Goal: Task Accomplishment & Management: Use online tool/utility

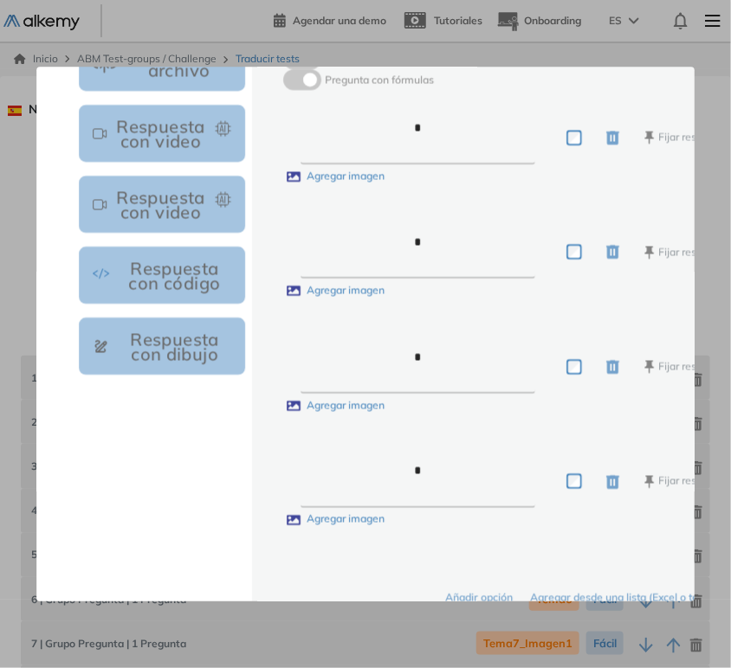
scroll to position [457, 0]
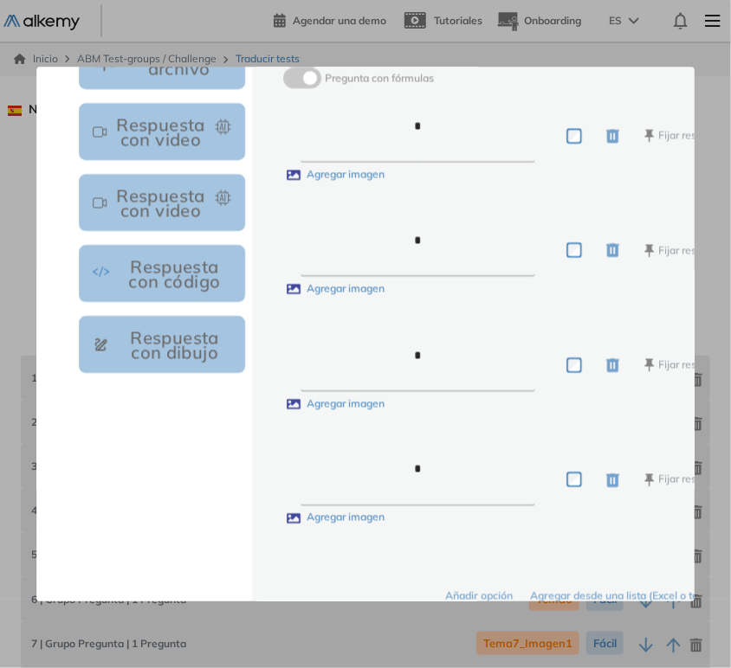
click at [438, 360] on textarea "*" at bounding box center [417, 365] width 235 height 54
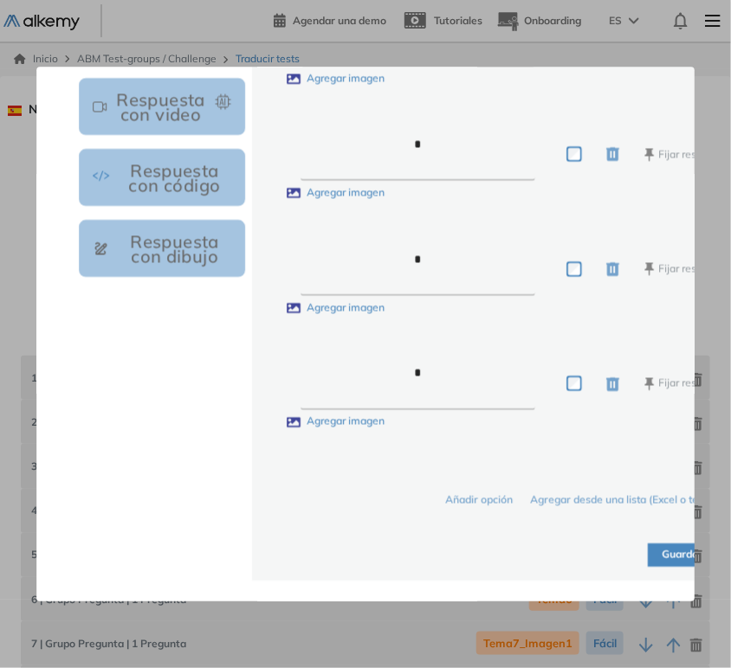
type textarea "*"
click at [667, 544] on button "Guardar" at bounding box center [682, 555] width 68 height 23
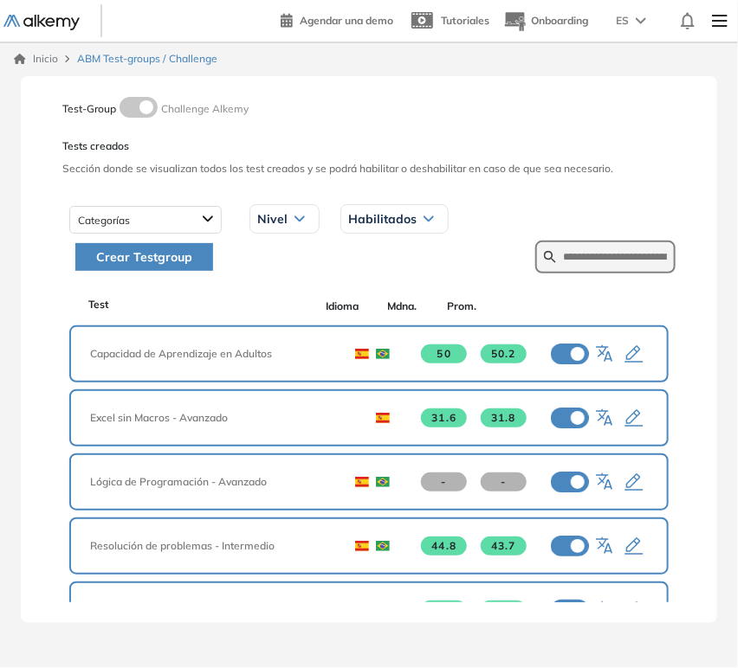
click at [596, 355] on icon "button" at bounding box center [606, 355] width 21 height 21
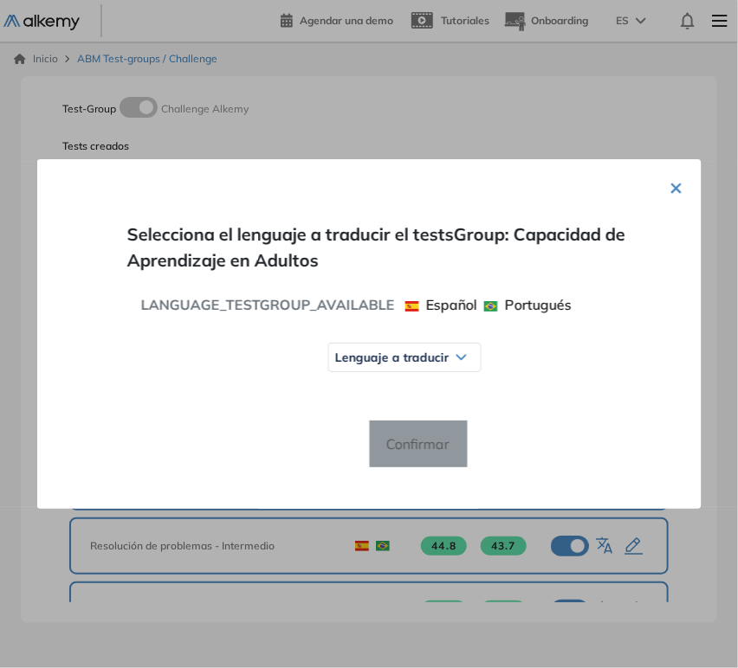
click at [461, 356] on icon at bounding box center [460, 358] width 9 height 4
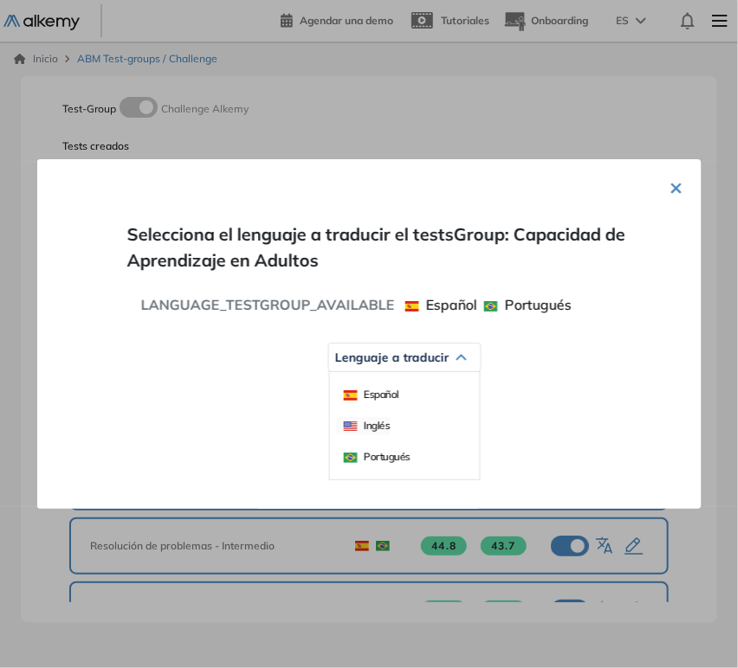
click at [377, 429] on div "Inglés" at bounding box center [363, 425] width 54 height 17
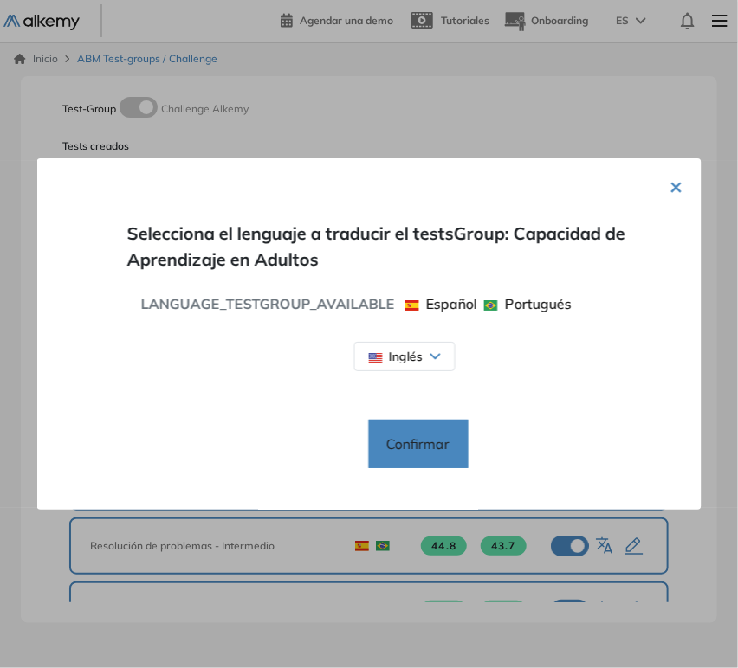
click at [437, 442] on span "Confirmar" at bounding box center [417, 444] width 91 height 28
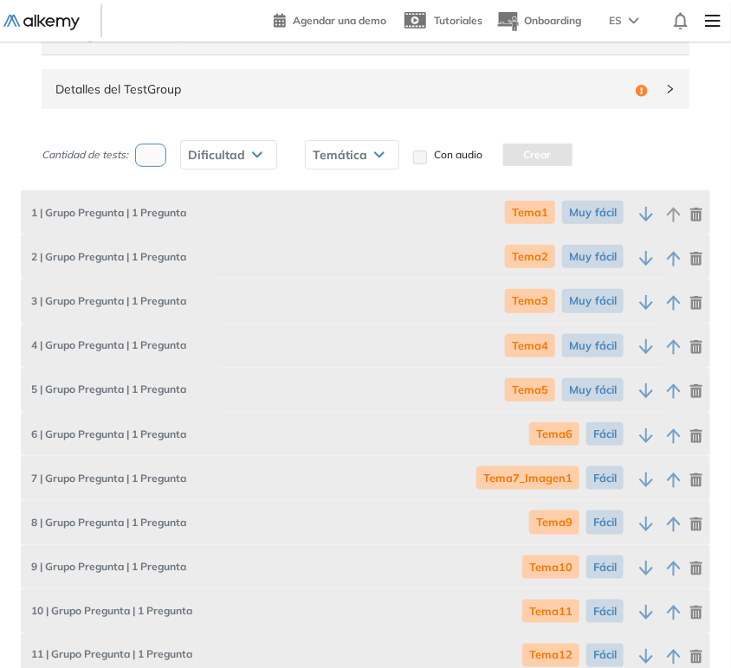
scroll to position [35, 0]
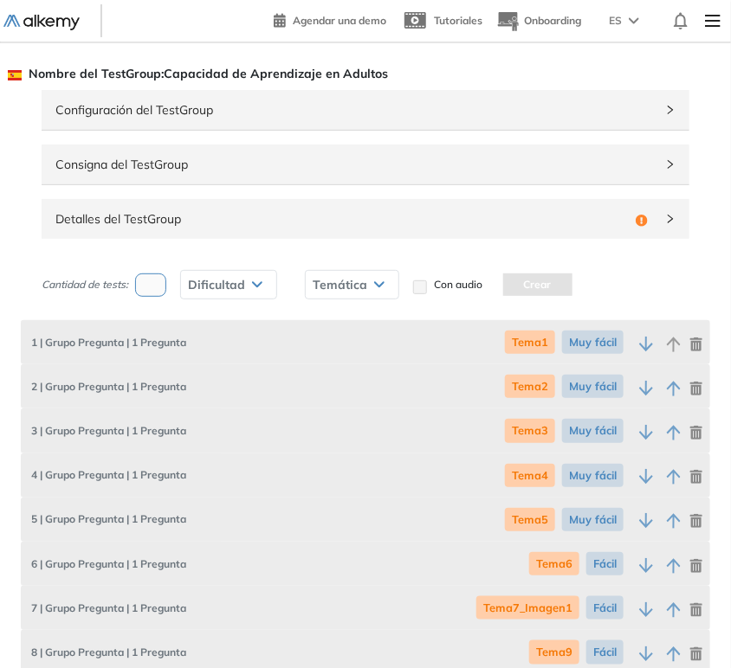
click at [289, 206] on div "Detalles del TestGroup Incompleto" at bounding box center [366, 219] width 648 height 40
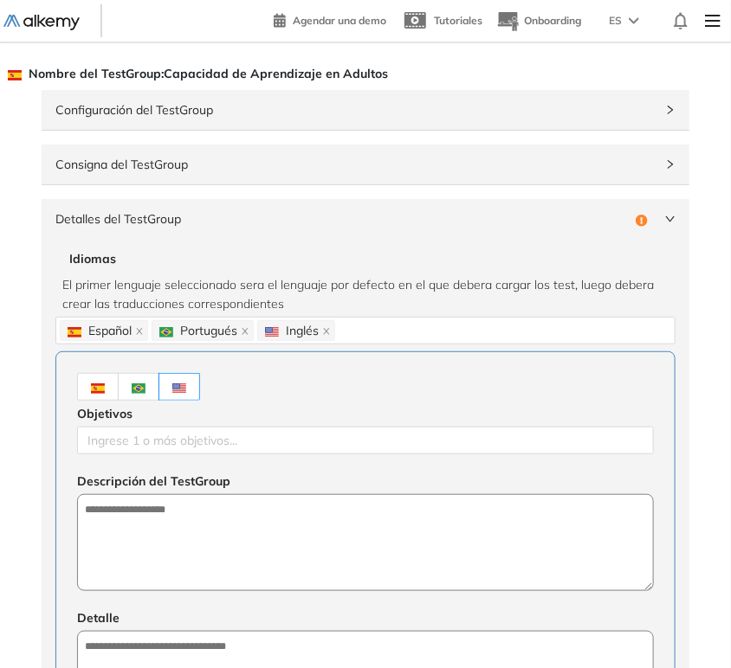
click at [289, 206] on div "Detalles del TestGroup Incompleto" at bounding box center [366, 219] width 648 height 40
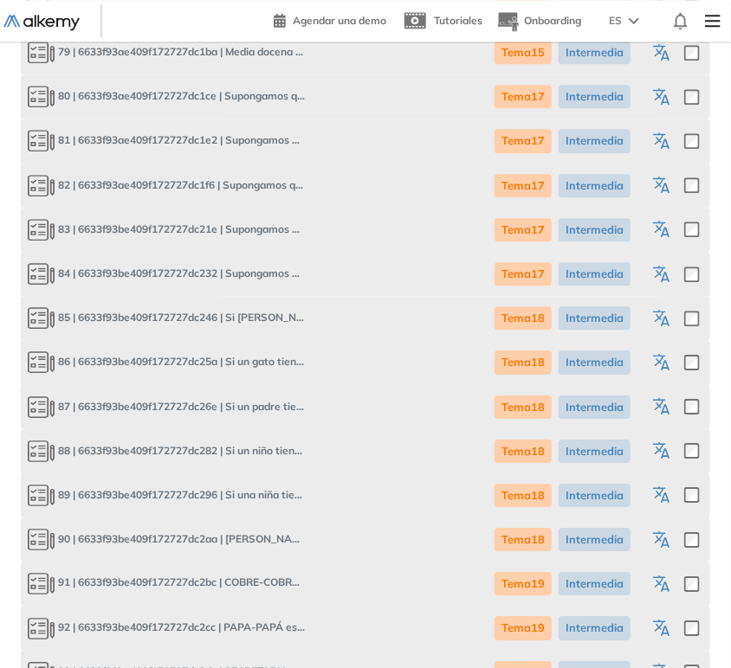
scroll to position [6069, 0]
